Goal: Information Seeking & Learning: Learn about a topic

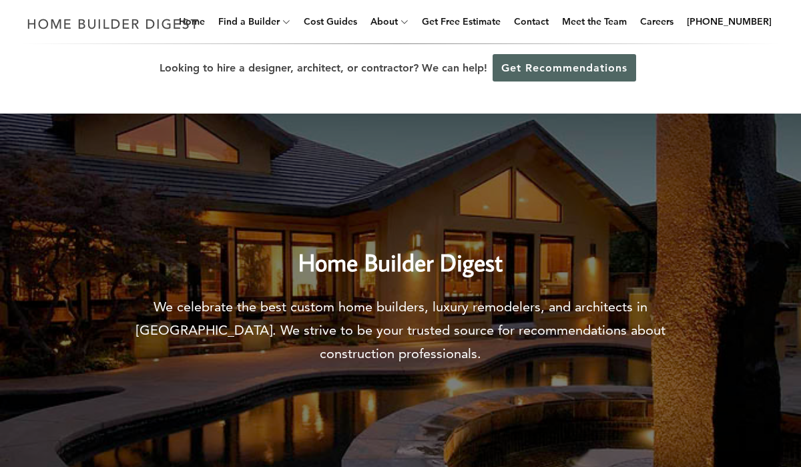
click at [540, 61] on link "Get Recommendations" at bounding box center [565, 67] width 144 height 27
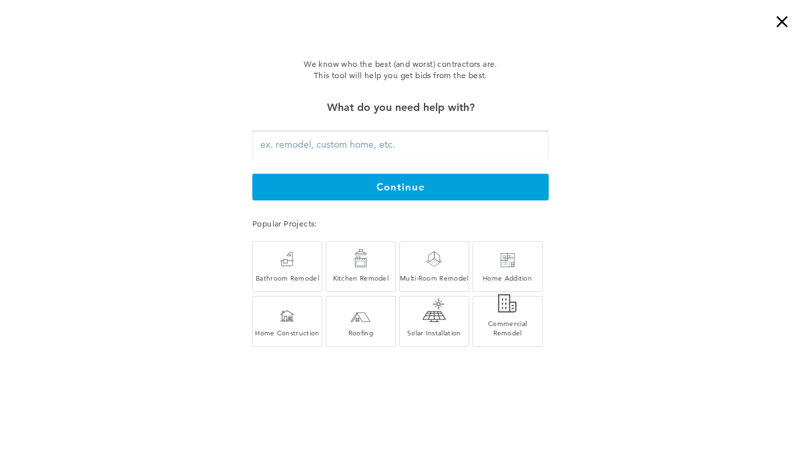
click at [780, 19] on div "×" at bounding box center [787, 13] width 27 height 27
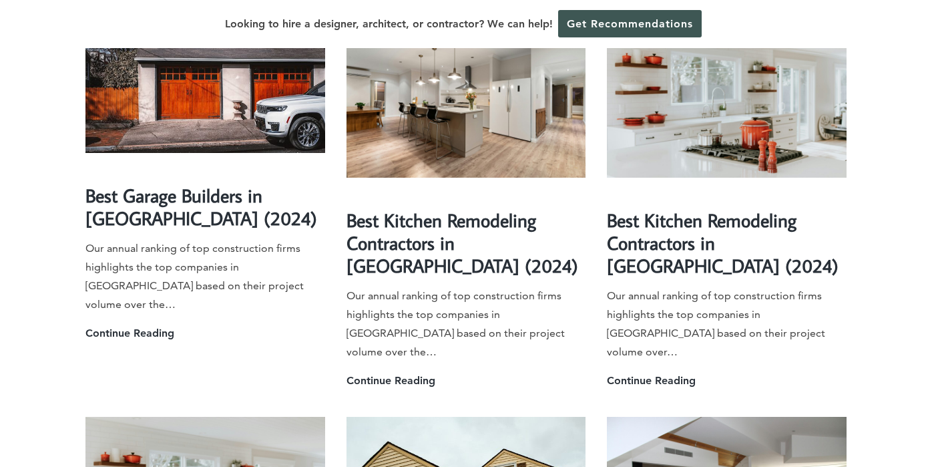
scroll to position [2478, 0]
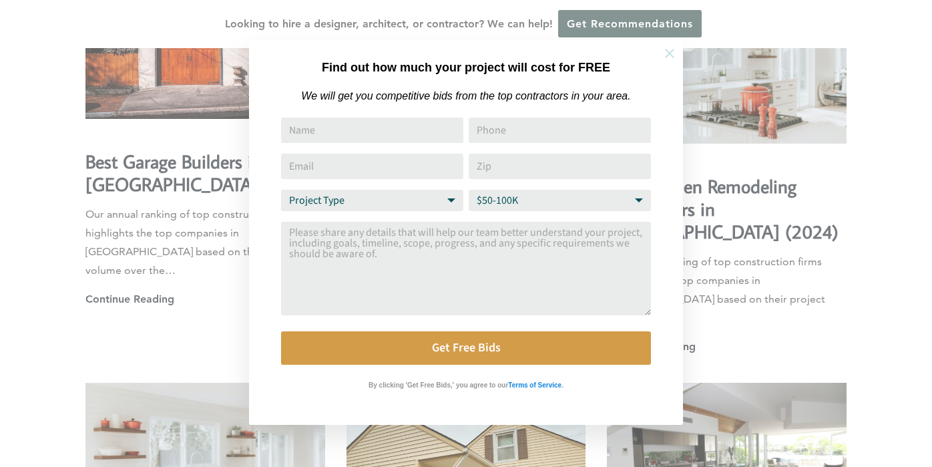
click at [674, 52] on icon at bounding box center [669, 53] width 15 height 15
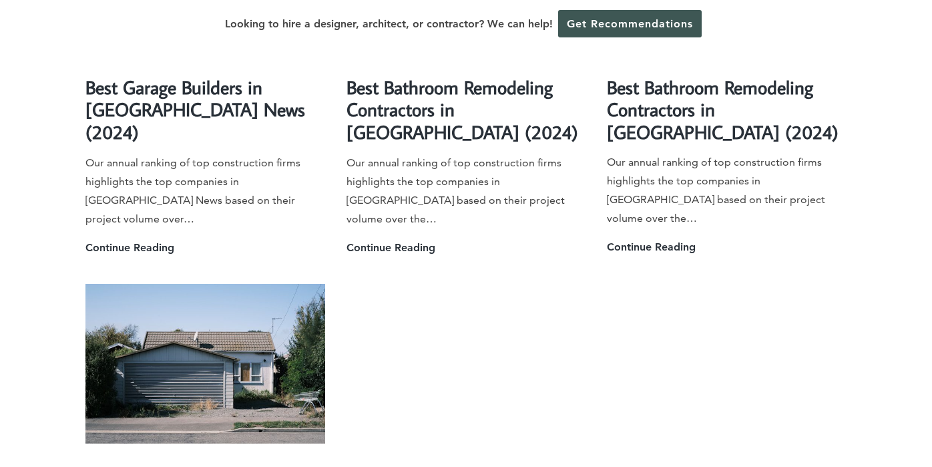
scroll to position [3515, 0]
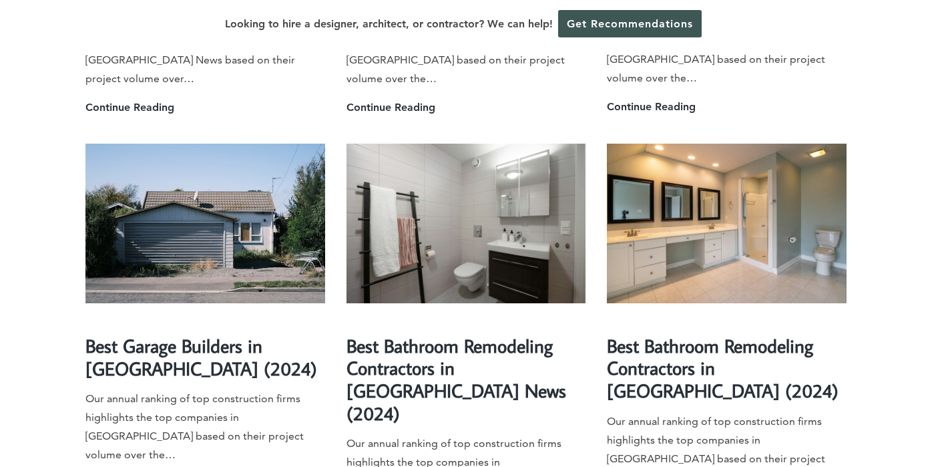
click at [690, 144] on img at bounding box center [727, 224] width 240 height 160
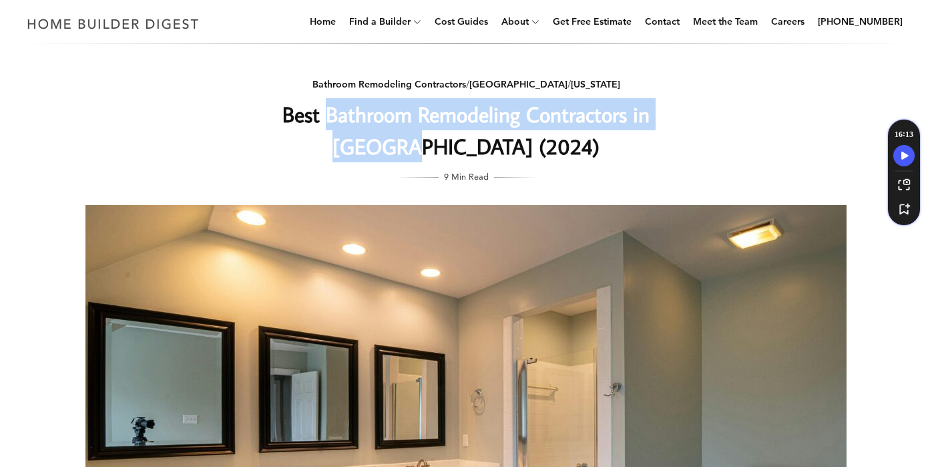
drag, startPoint x: 654, startPoint y: 114, endPoint x: 260, endPoint y: 99, distance: 394.8
click at [260, 99] on h1 "Best Bathroom Remodeling Contractors in [GEOGRAPHIC_DATA] (2024)" at bounding box center [466, 130] width 533 height 64
copy h1 "Bathroom Remodeling Contractors in [GEOGRAPHIC_DATA]"
